Goal: Navigation & Orientation: Find specific page/section

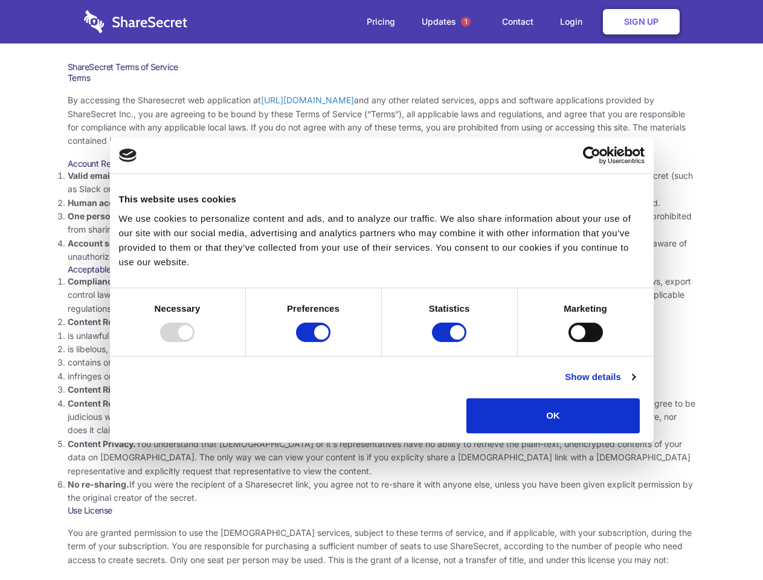
click at [381, 290] on li "Compliance with local laws and regulations. Your use of the Sharesecret must no…" at bounding box center [382, 295] width 628 height 40
click at [195, 342] on div at bounding box center [177, 332] width 34 height 19
click at [330, 342] on input "Preferences" at bounding box center [313, 332] width 34 height 19
checkbox input "false"
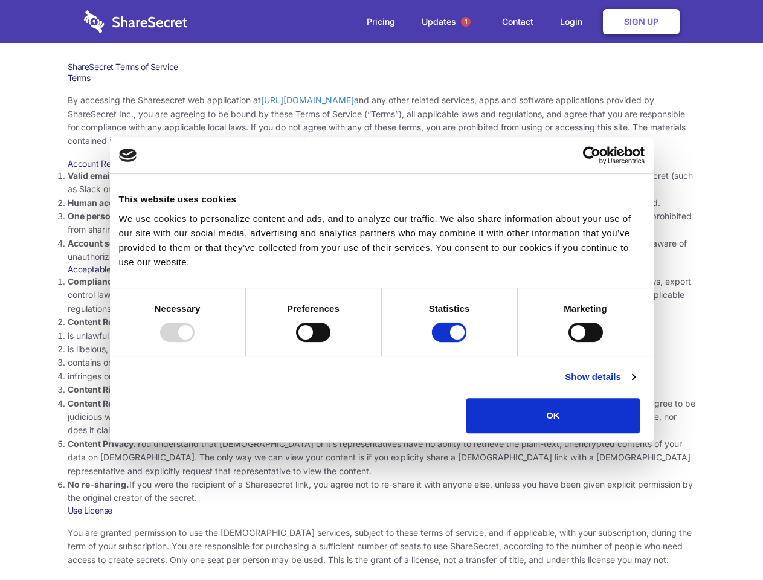
click at [451, 342] on input "Statistics" at bounding box center [449, 332] width 34 height 19
checkbox input "false"
click at [568, 342] on input "Marketing" at bounding box center [585, 332] width 34 height 19
checkbox input "true"
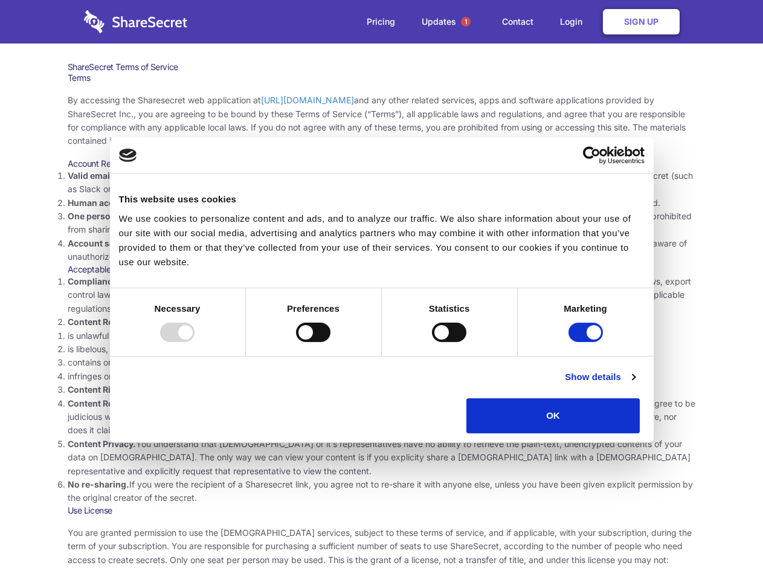
click at [635, 384] on link "Show details" at bounding box center [600, 377] width 70 height 14
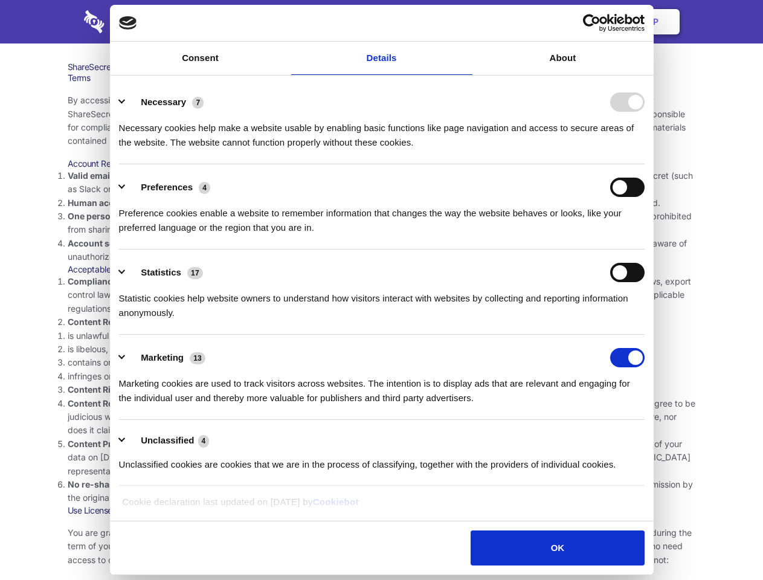
click at [645, 164] on li "Necessary 7 Necessary cookies help make a website usable by enabling basic func…" at bounding box center [382, 121] width 526 height 85
click at [465, 22] on span "1" at bounding box center [466, 22] width 10 height 10
